Goal: Transaction & Acquisition: Purchase product/service

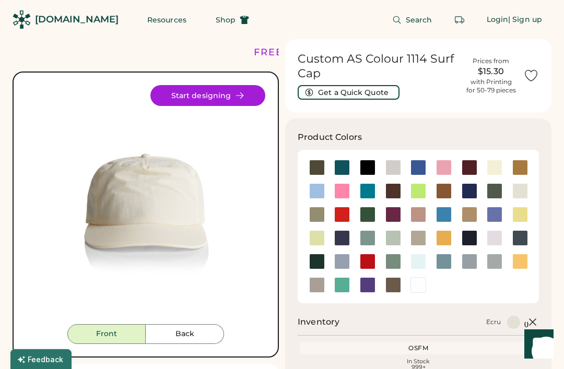
click at [369, 171] on div at bounding box center [368, 168] width 16 height 16
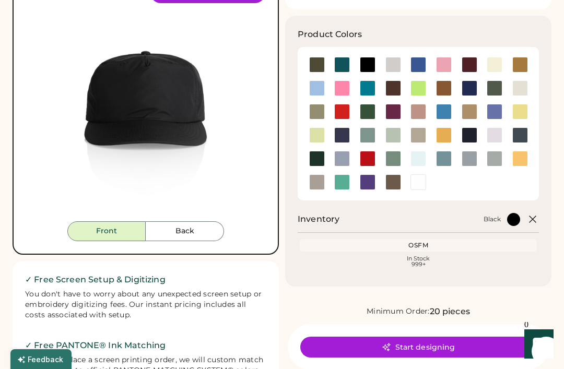
scroll to position [102, 0]
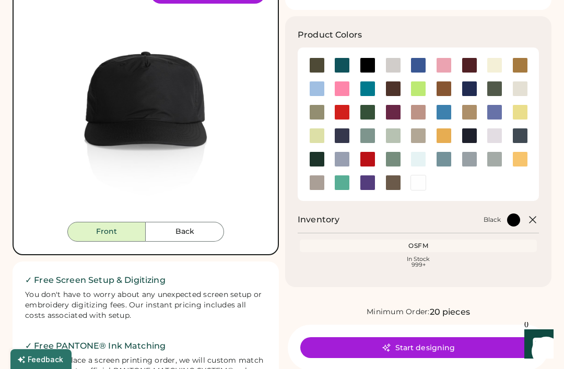
click at [203, 225] on button "Back" at bounding box center [185, 232] width 78 height 20
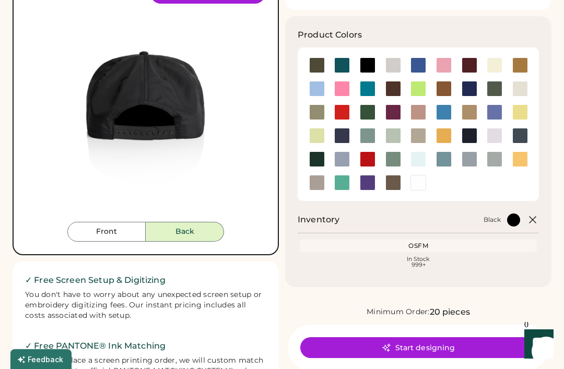
click at [119, 228] on button "Front" at bounding box center [106, 232] width 78 height 20
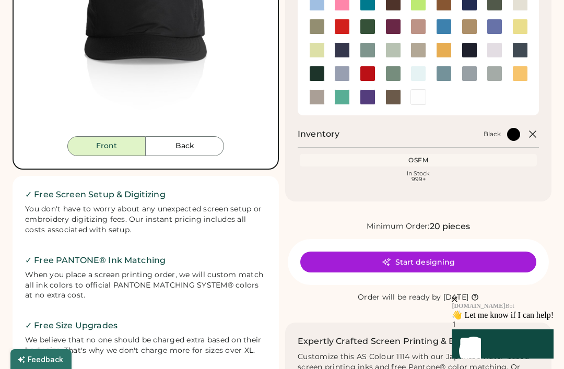
scroll to position [188, 0]
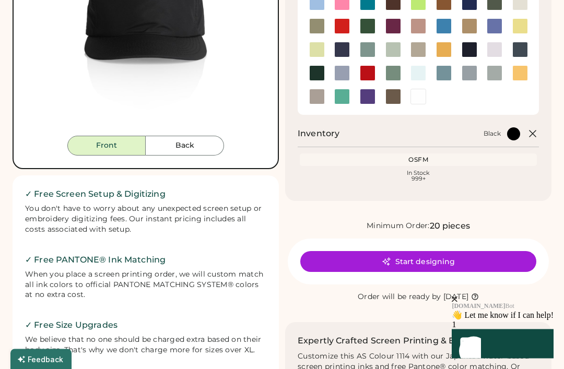
click at [467, 262] on button "Start designing" at bounding box center [418, 262] width 236 height 21
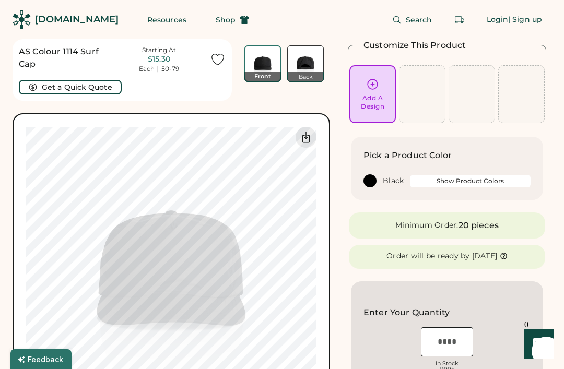
click at [463, 184] on button "Show Product Colors" at bounding box center [470, 181] width 121 height 13
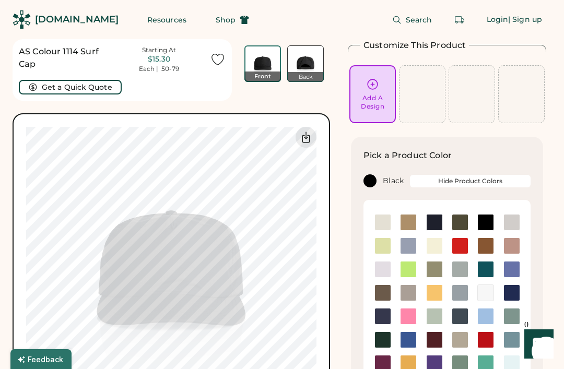
click at [458, 179] on button "Hide Product Colors" at bounding box center [470, 181] width 121 height 13
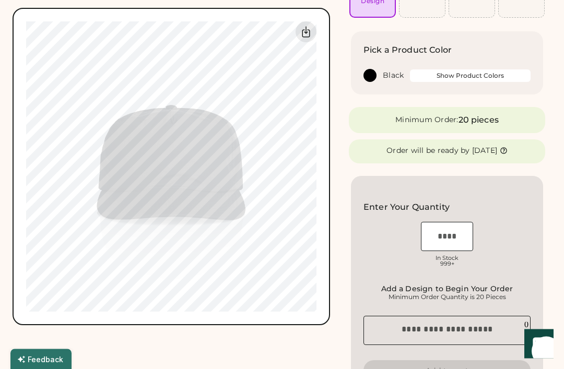
scroll to position [106, 0]
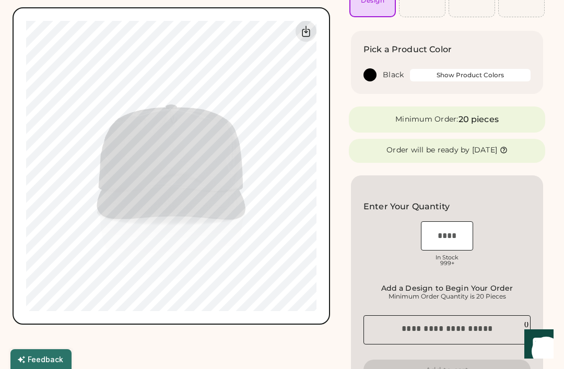
click at [457, 231] on input "tel" at bounding box center [447, 236] width 52 height 29
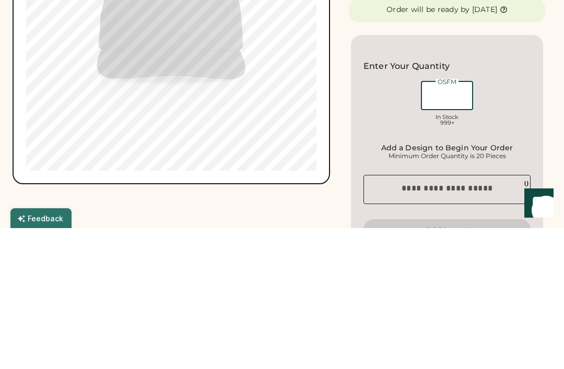
type input "*"
click at [550, 114] on div "Customize This Product Add A Design Pick a Product Color Black Show Product Col…" at bounding box center [447, 306] width 209 height 744
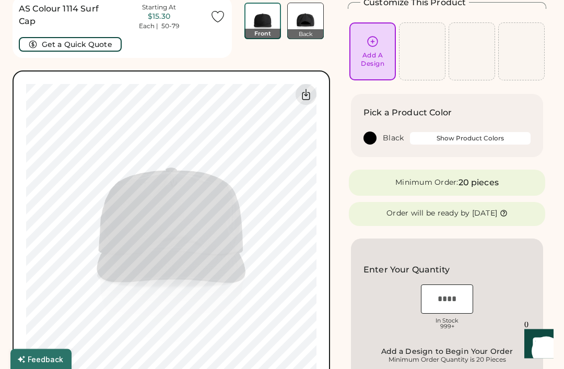
scroll to position [0, 0]
